Goal: Obtain resource: Download file/media

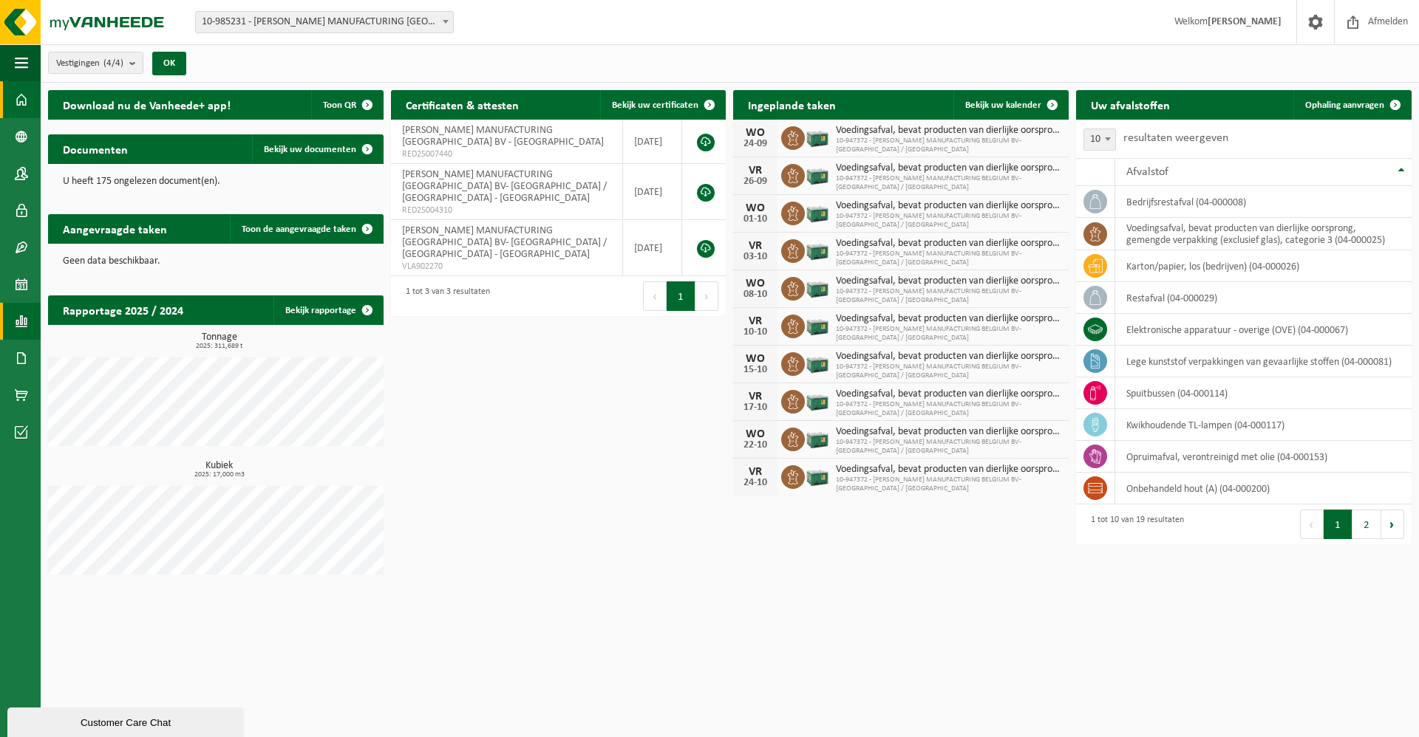
click at [21, 324] on span at bounding box center [21, 321] width 13 height 37
click at [92, 354] on span "In lijstvorm" at bounding box center [112, 353] width 52 height 28
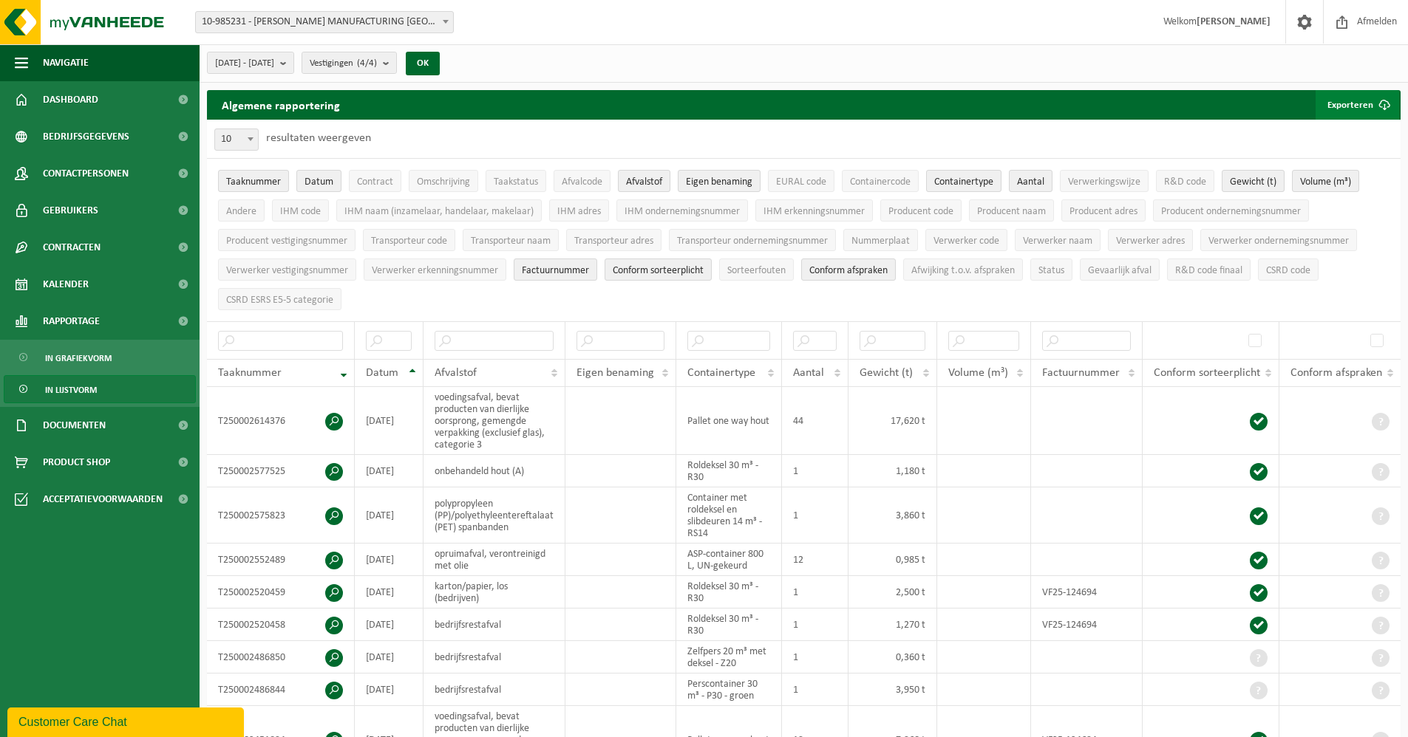
click at [1364, 99] on button "Exporteren" at bounding box center [1356, 105] width 83 height 30
click at [1348, 163] on link "Alle beschikbare kolommen" at bounding box center [1331, 164] width 134 height 30
